Goal: Check status: Check status

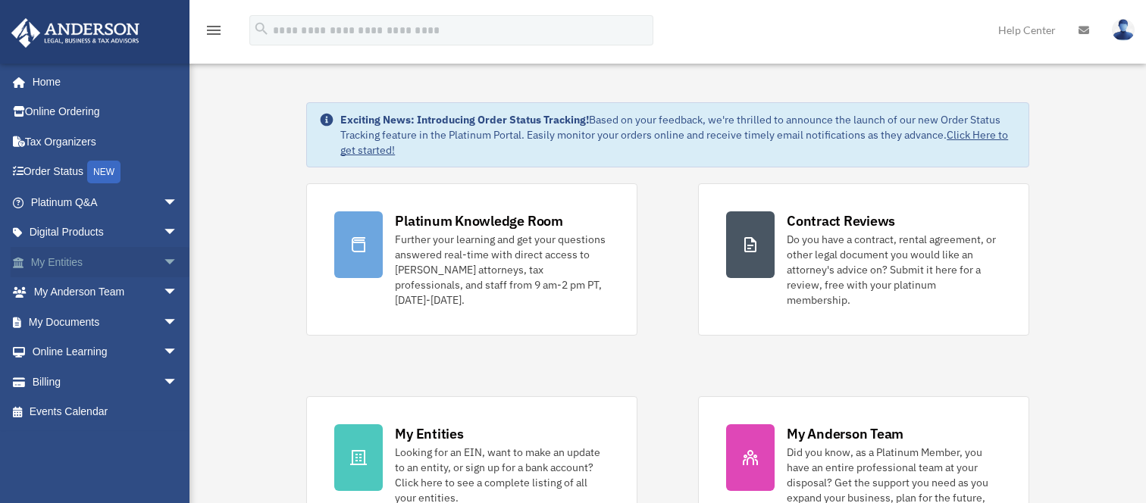
click at [86, 261] on link "My Entities arrow_drop_down" at bounding box center [106, 262] width 190 height 30
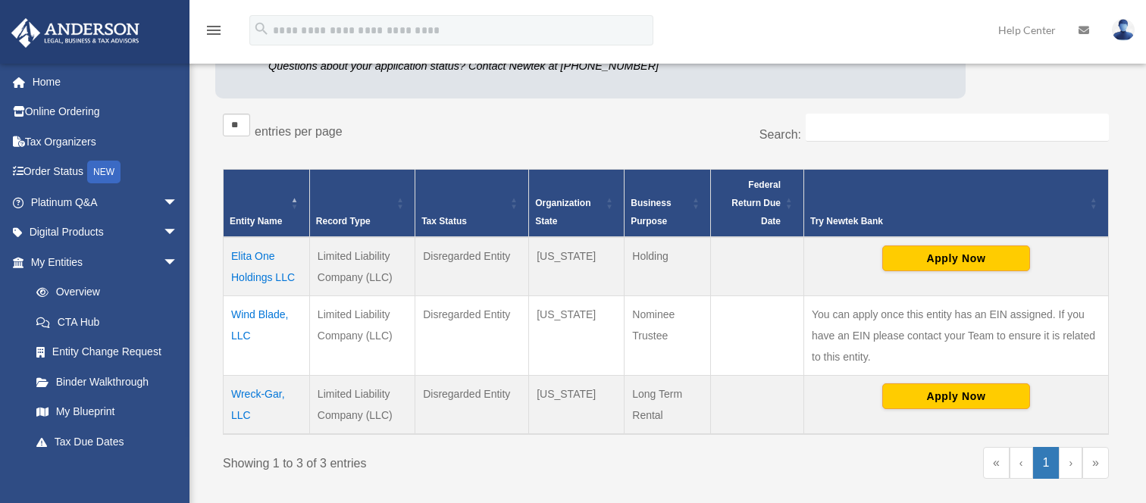
scroll to position [303, 0]
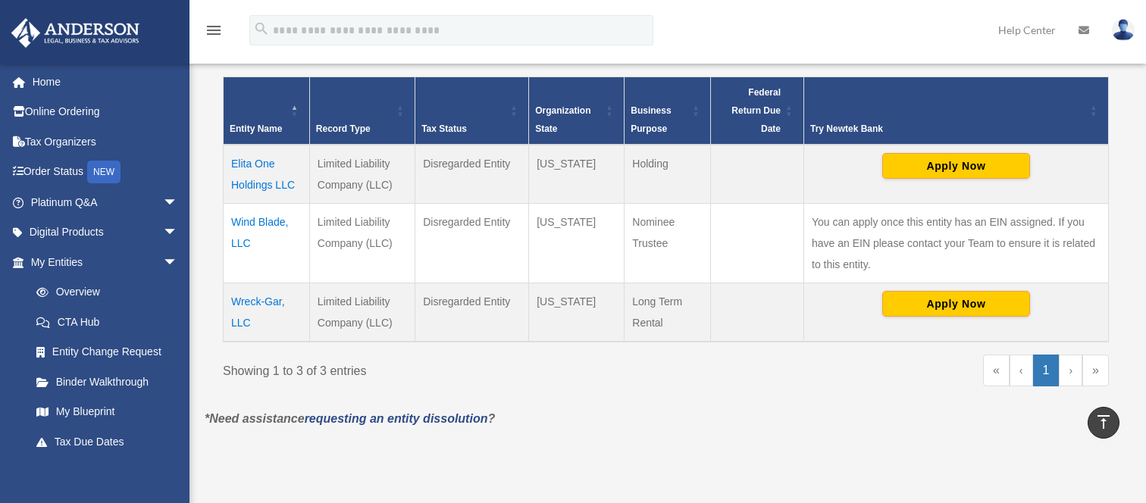
click at [249, 304] on td "Wreck-Gar, LLC" at bounding box center [267, 313] width 86 height 59
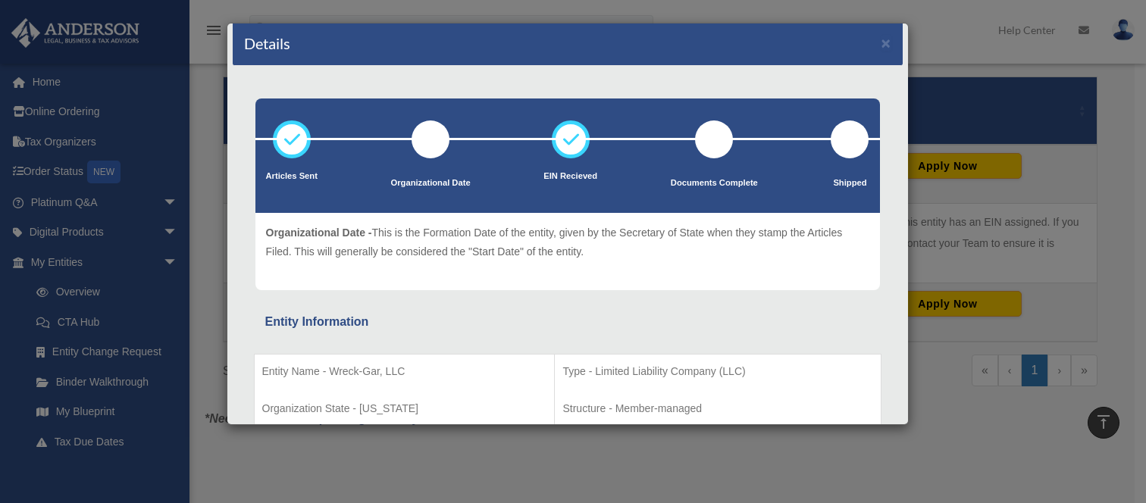
scroll to position [0, 0]
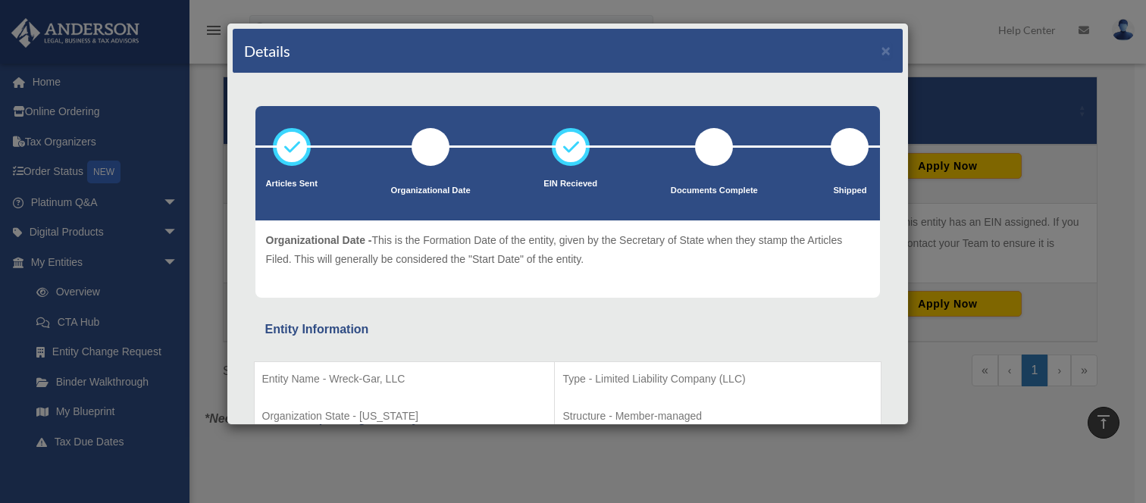
click at [218, 457] on div "Details × Articles Sent Organizational Date" at bounding box center [573, 251] width 1146 height 503
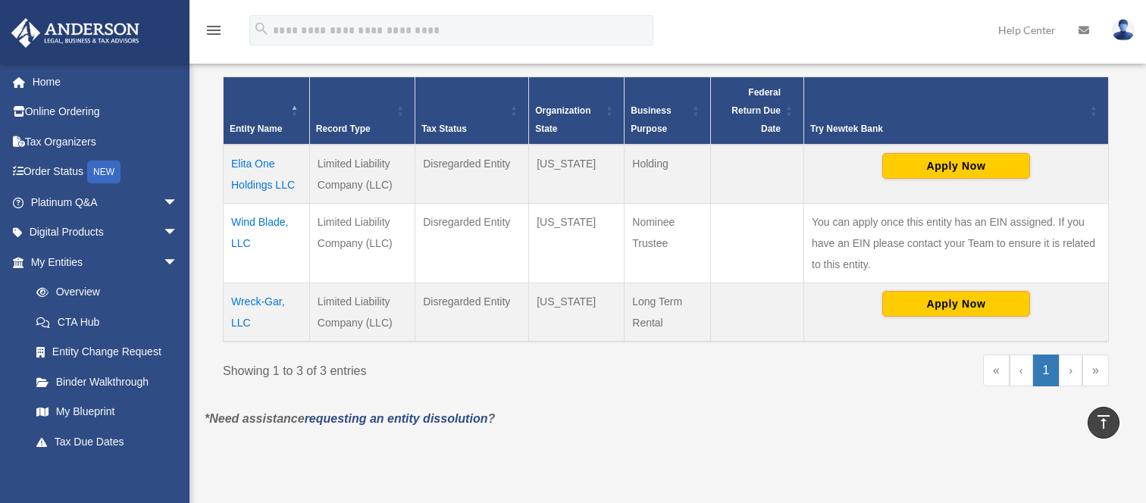
click at [246, 222] on td "Wind Blade, LLC" at bounding box center [267, 244] width 86 height 80
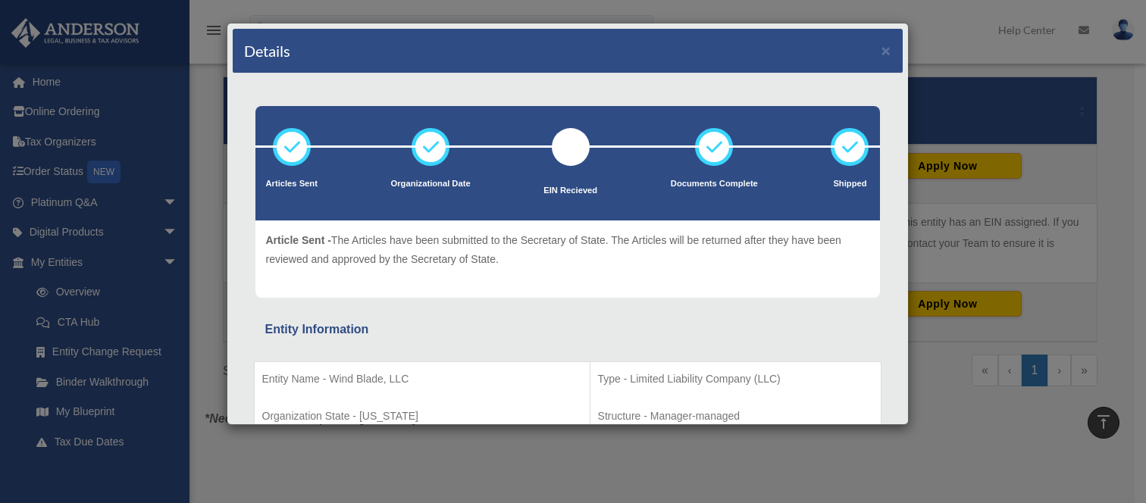
click at [1120, 174] on div "Details × Articles Sent Organizational Date" at bounding box center [573, 251] width 1146 height 503
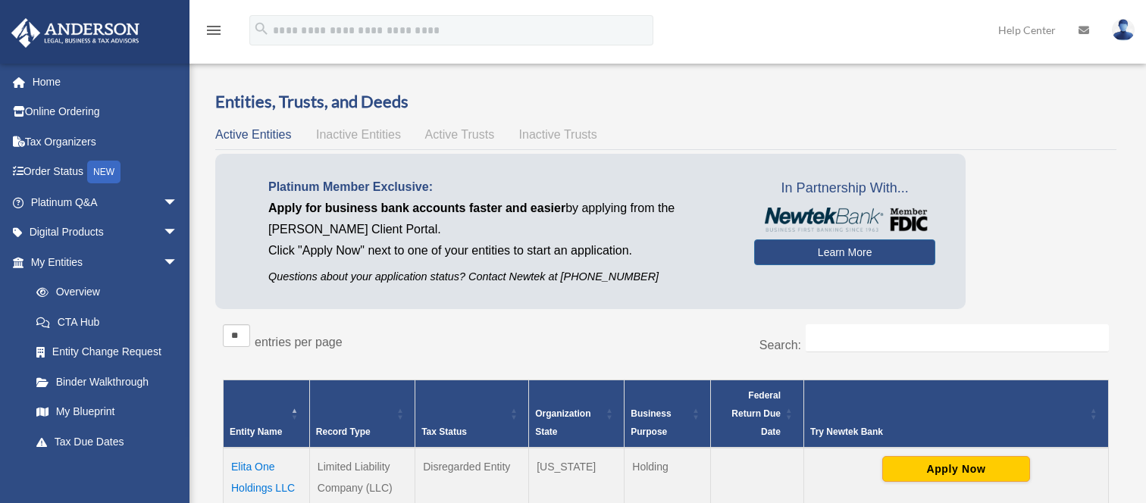
click at [475, 137] on span "Active Trusts" at bounding box center [460, 134] width 70 height 13
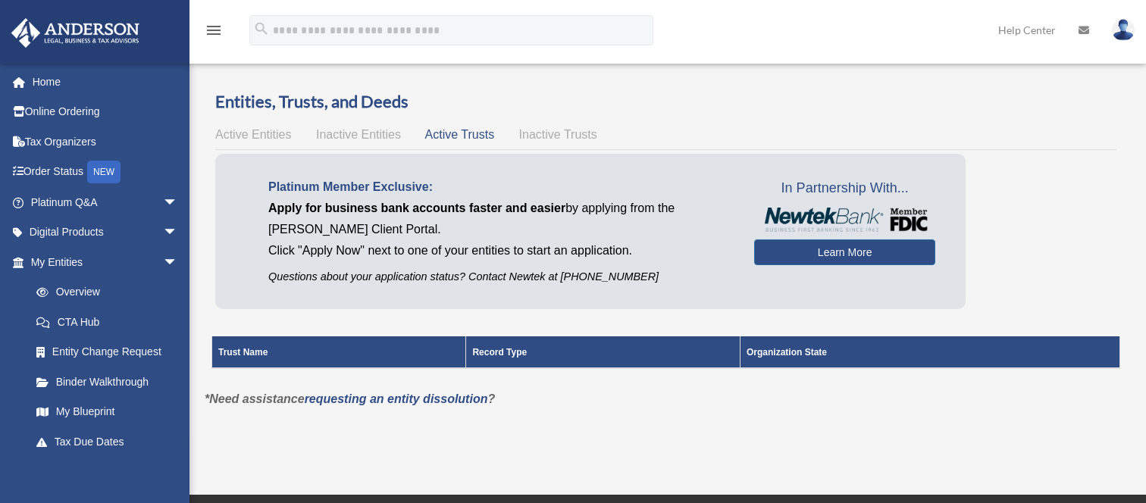
click at [259, 133] on span "Active Entities" at bounding box center [253, 134] width 76 height 13
